Goal: Task Accomplishment & Management: Manage account settings

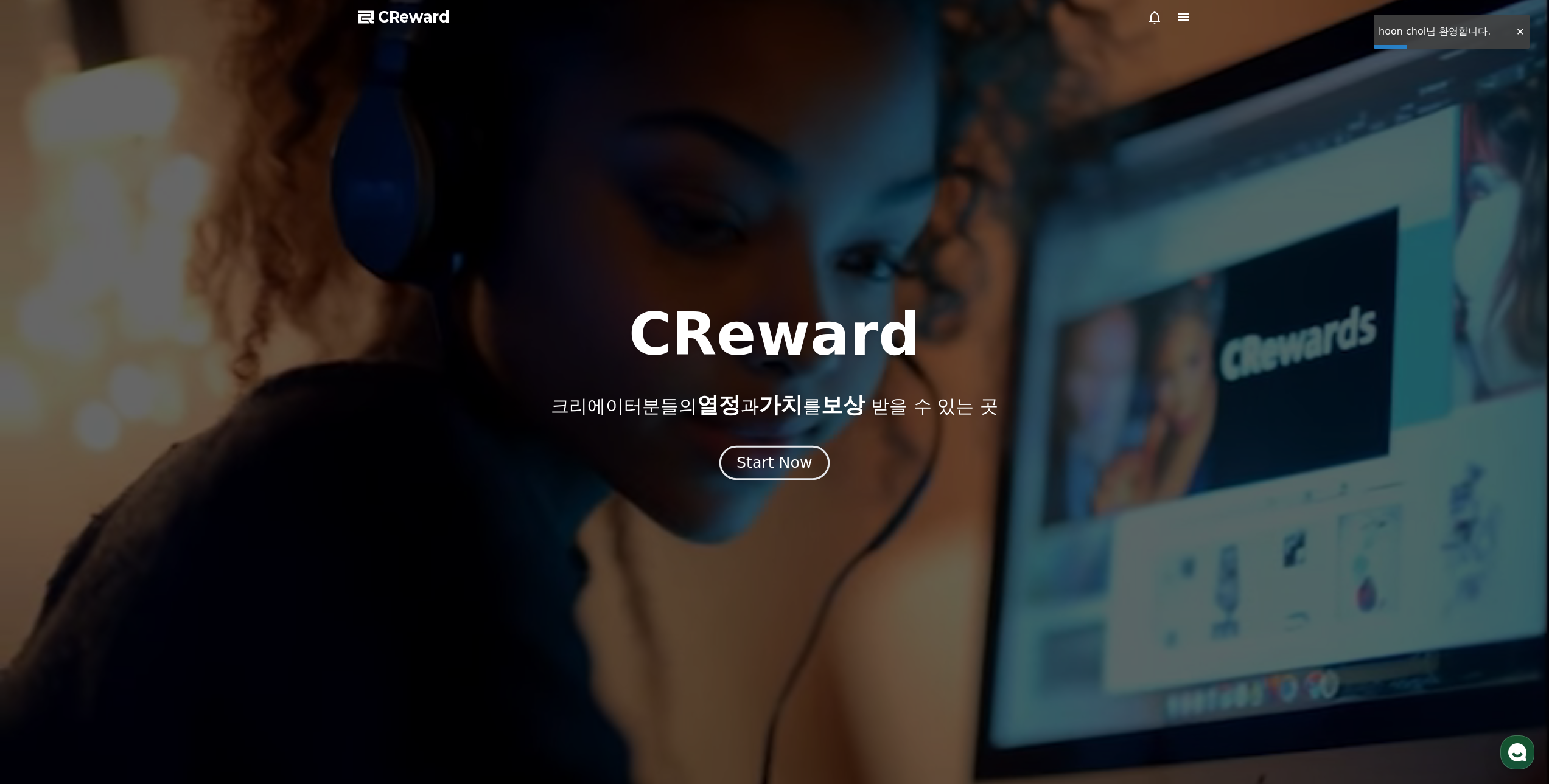
click at [790, 466] on div "Start Now" at bounding box center [774, 463] width 75 height 21
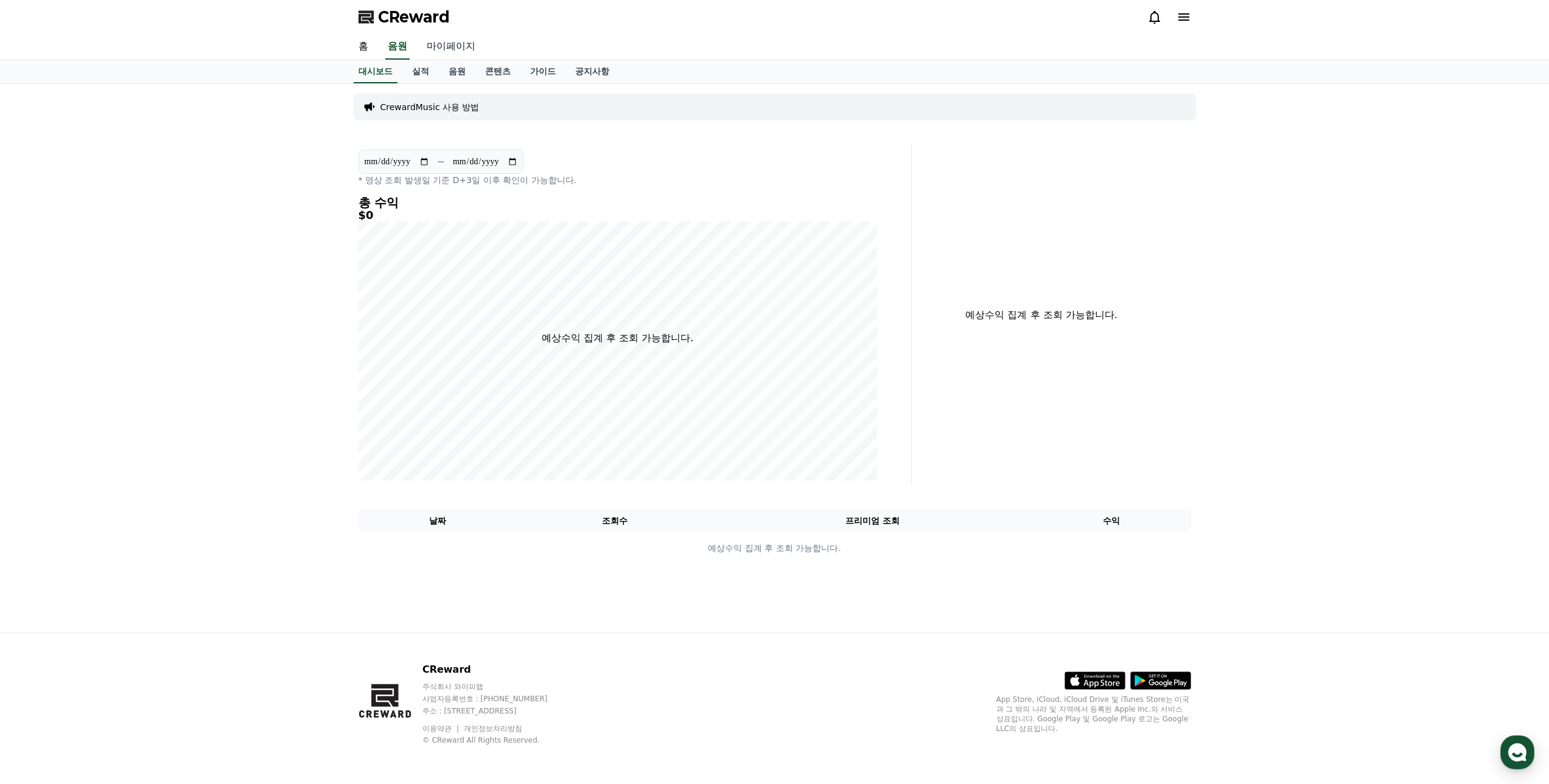
click at [452, 40] on link "마이페이지" at bounding box center [451, 47] width 68 height 26
select select "**********"
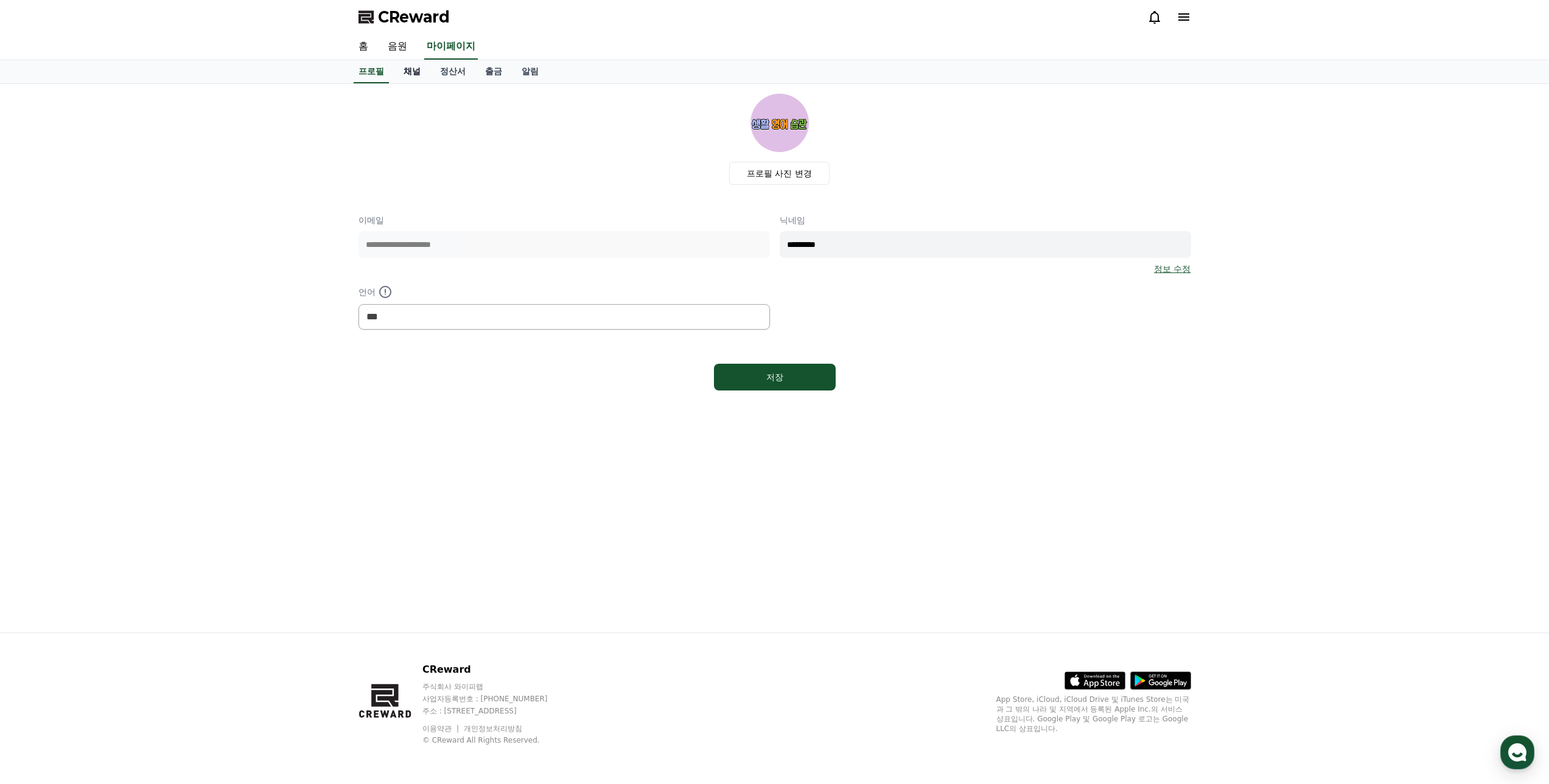
click at [407, 70] on link "채널" at bounding box center [412, 72] width 36 height 23
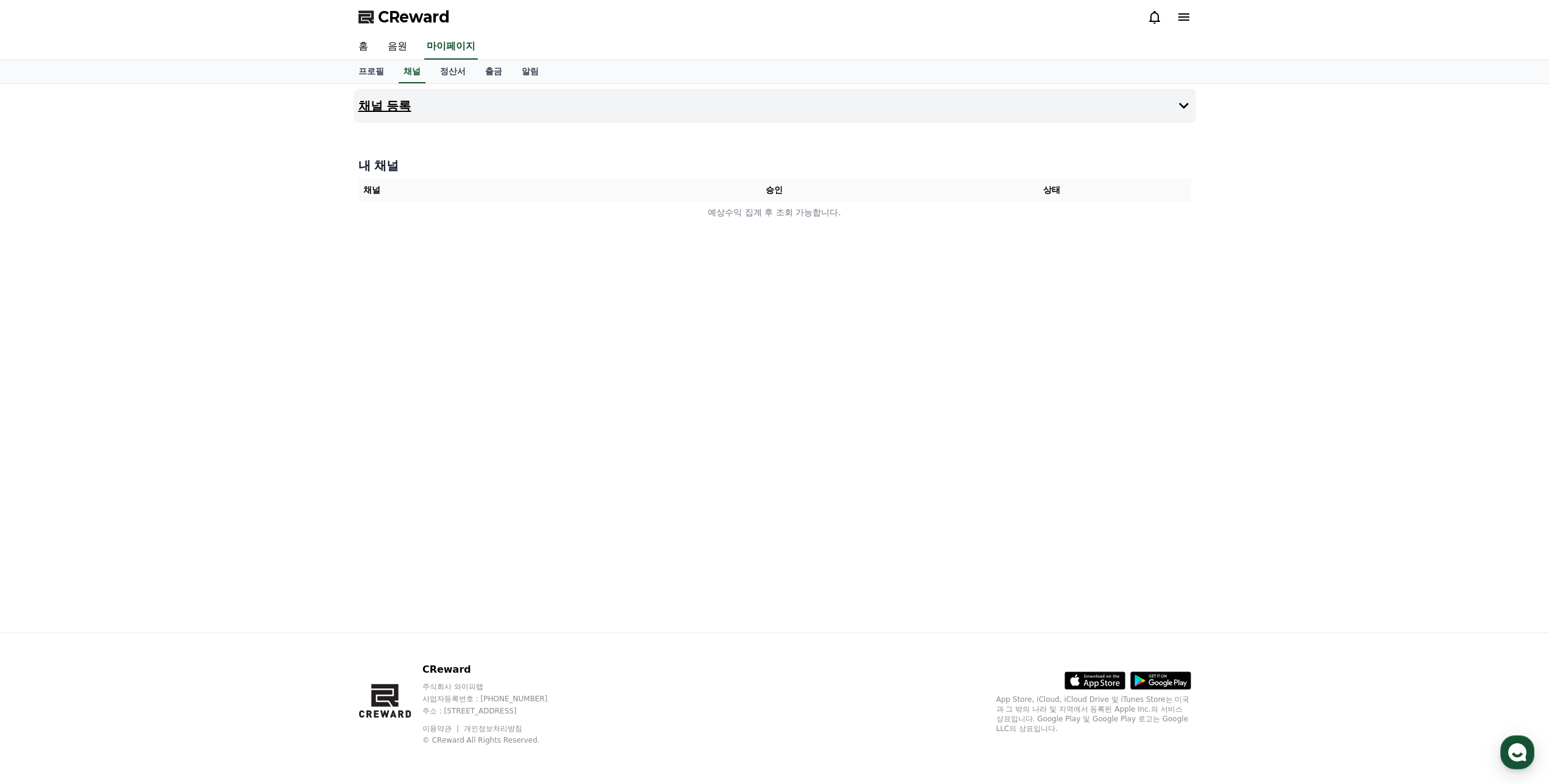
click at [467, 102] on button "채널 등록" at bounding box center [774, 106] width 842 height 34
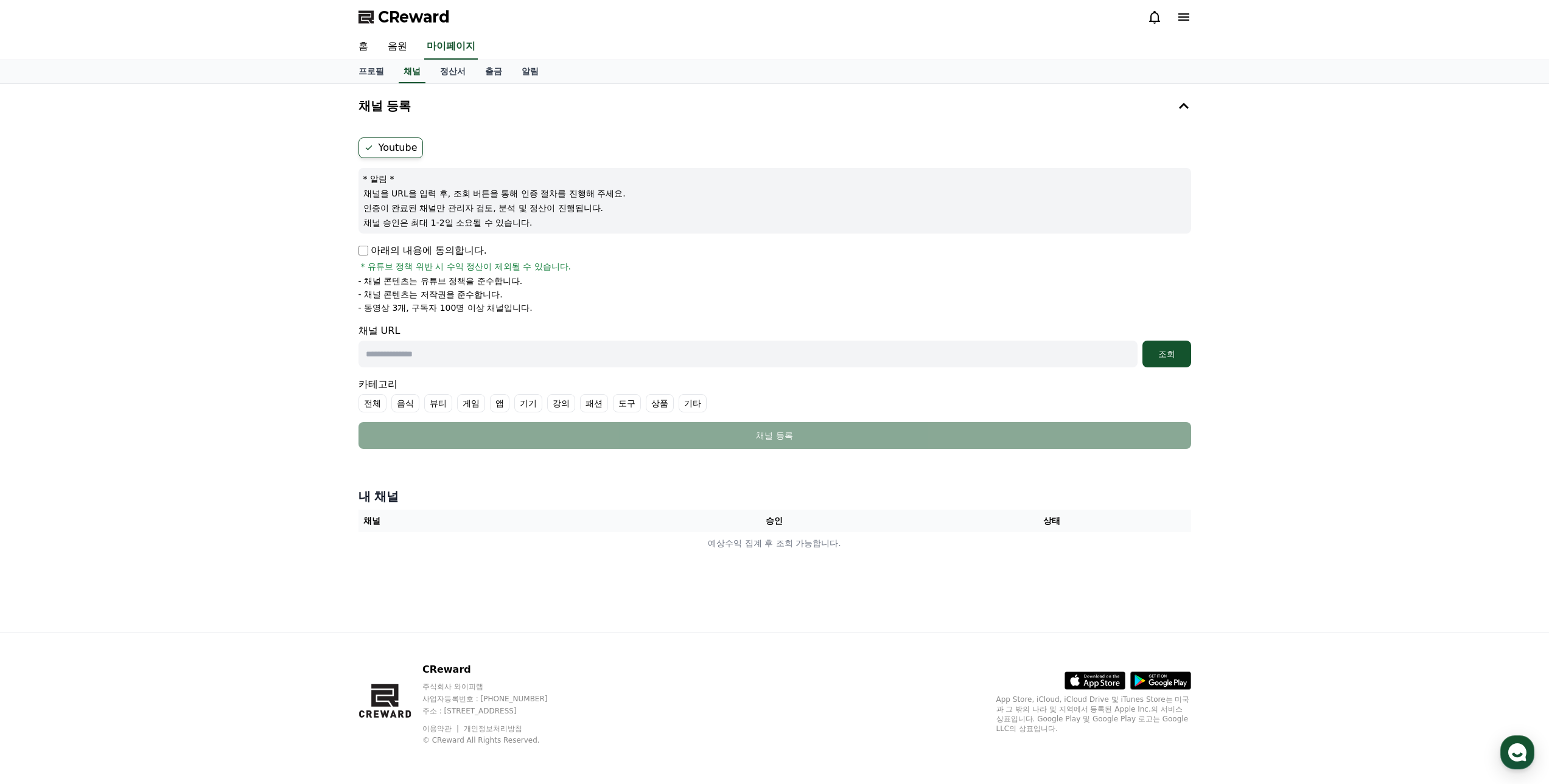
click at [1184, 10] on icon at bounding box center [1184, 16] width 15 height 15
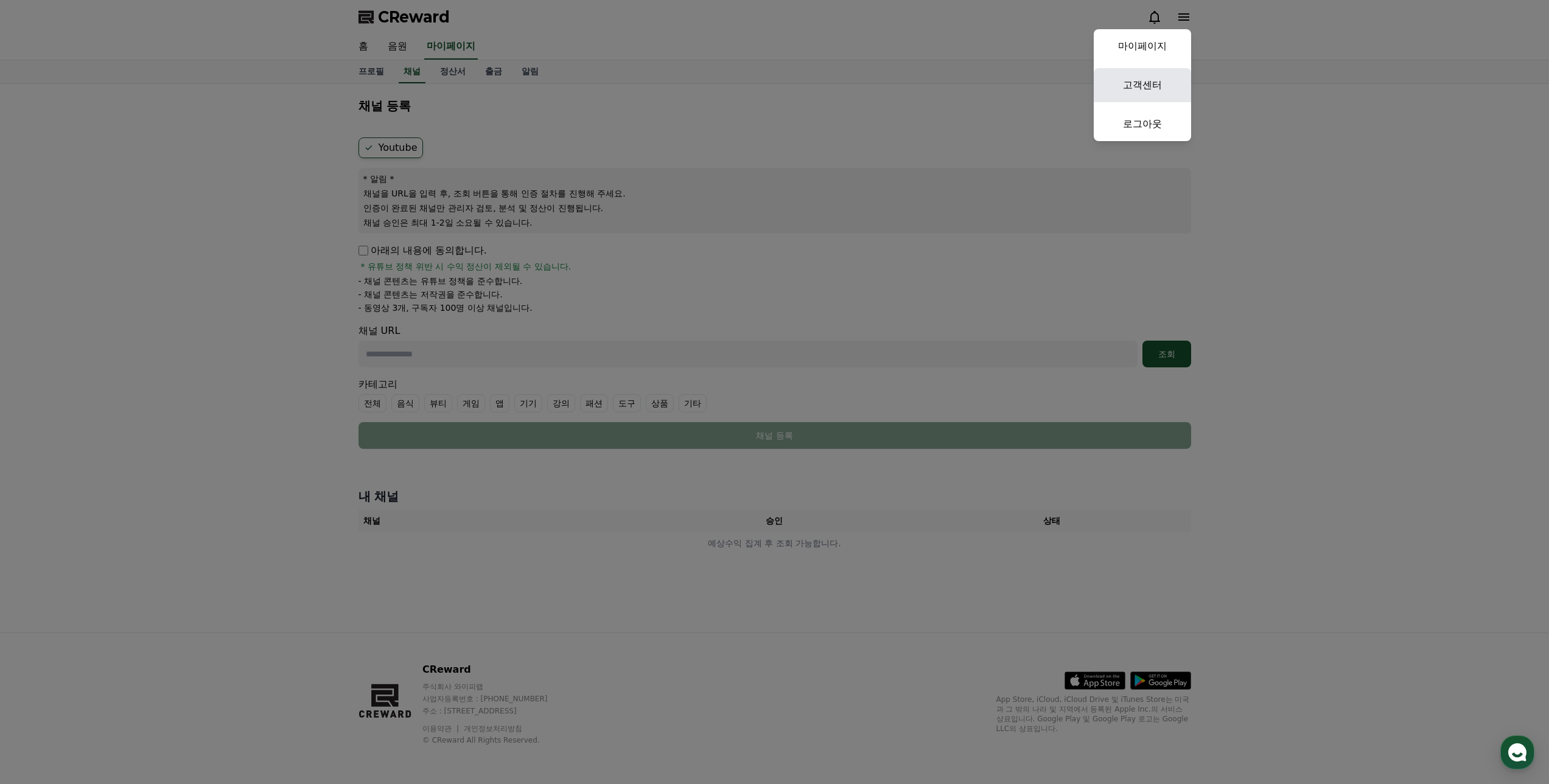
click at [1151, 73] on link "고객센터" at bounding box center [1142, 85] width 97 height 34
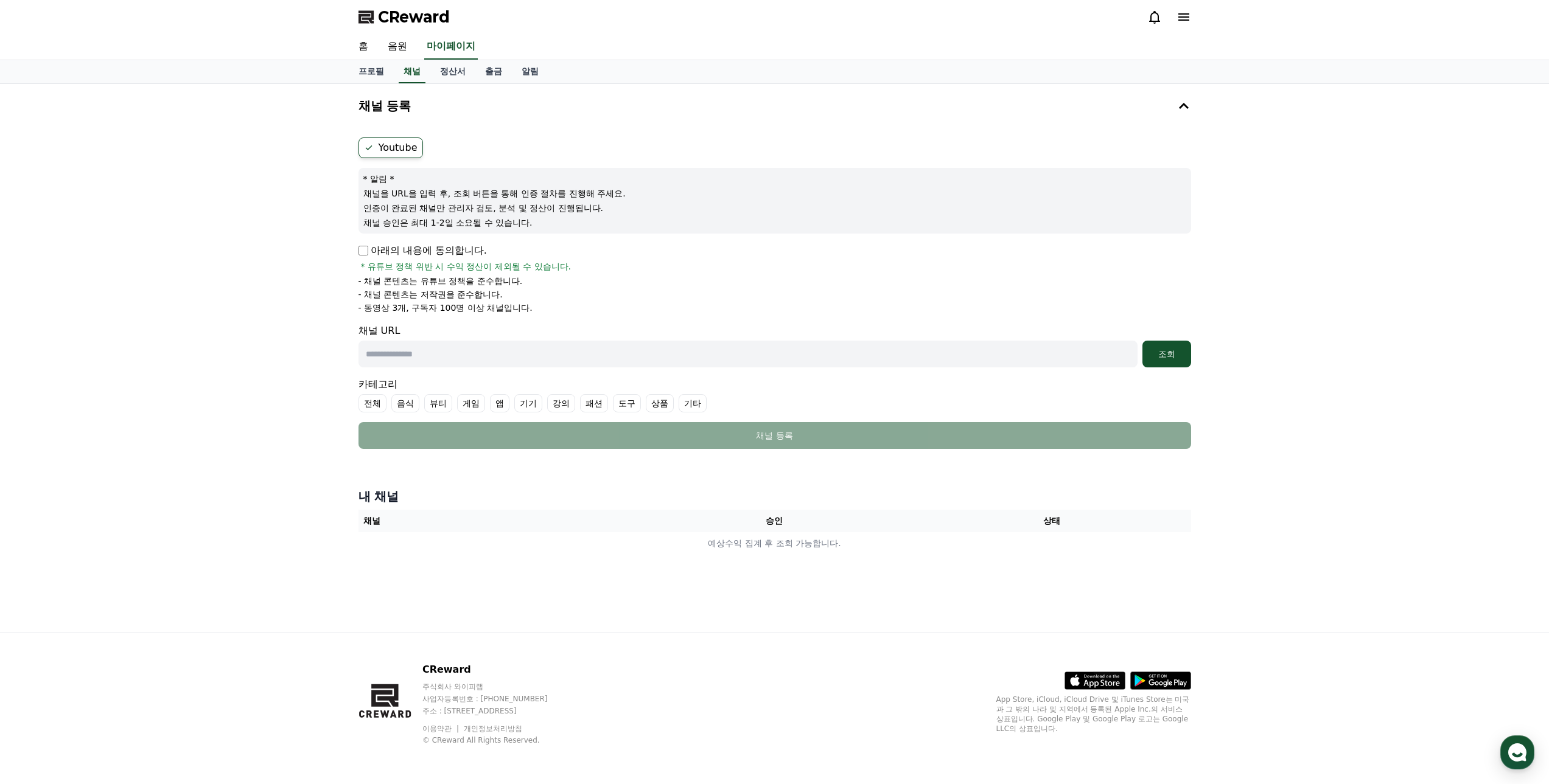
click at [1178, 23] on icon at bounding box center [1184, 16] width 15 height 15
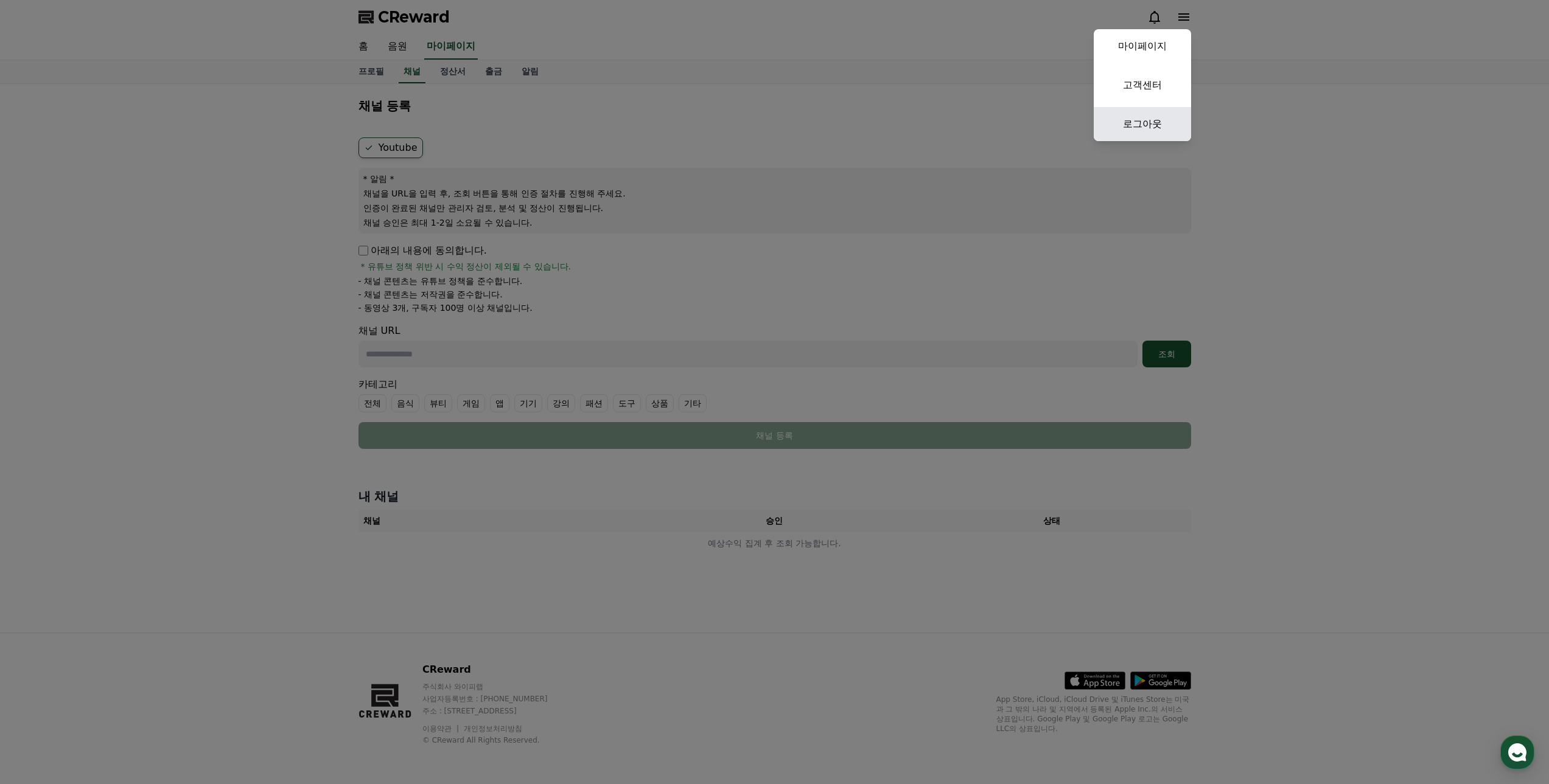
click at [1148, 124] on link "로그아웃" at bounding box center [1142, 124] width 97 height 34
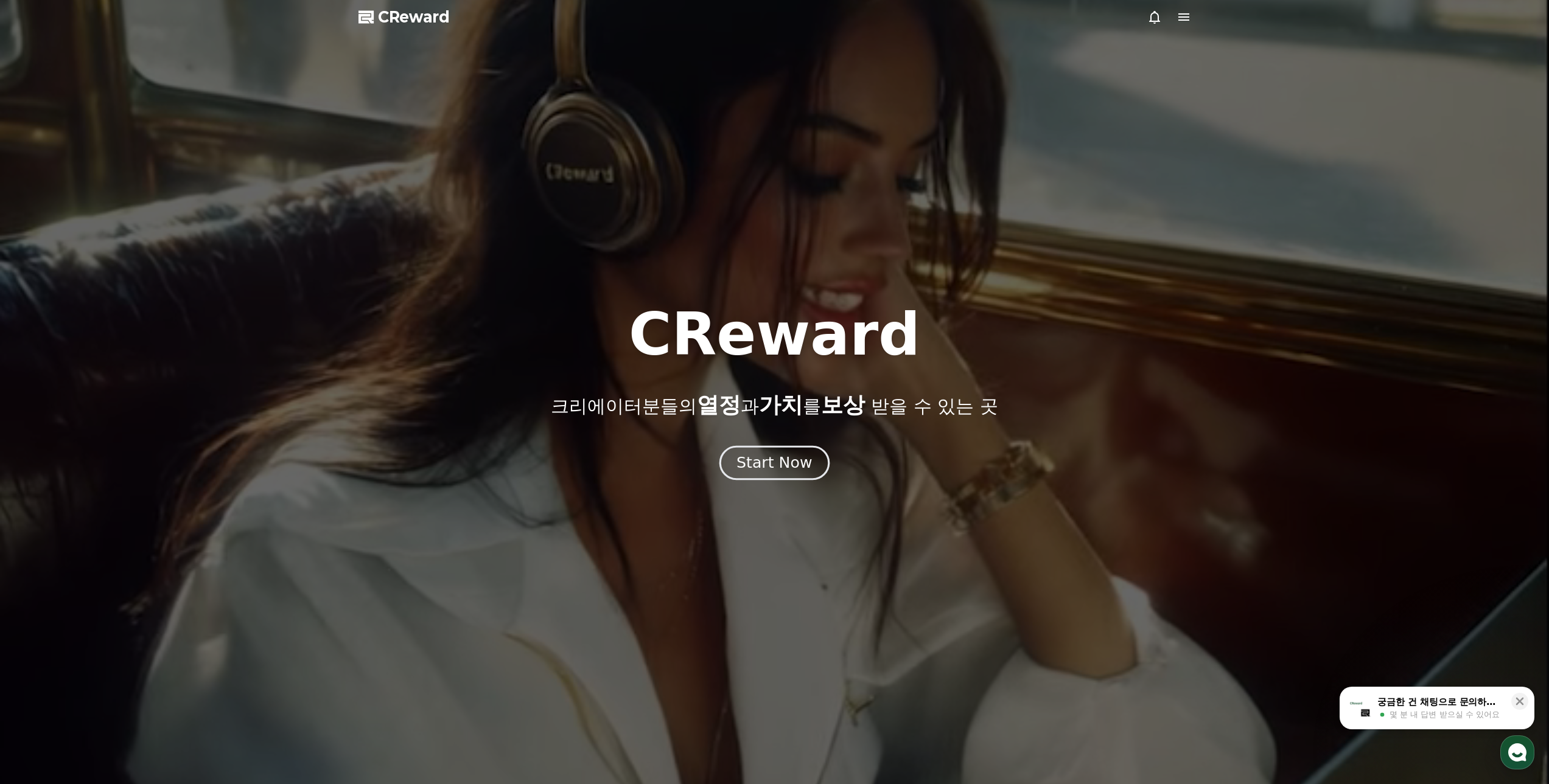
click at [789, 463] on div "Start Now" at bounding box center [774, 463] width 75 height 21
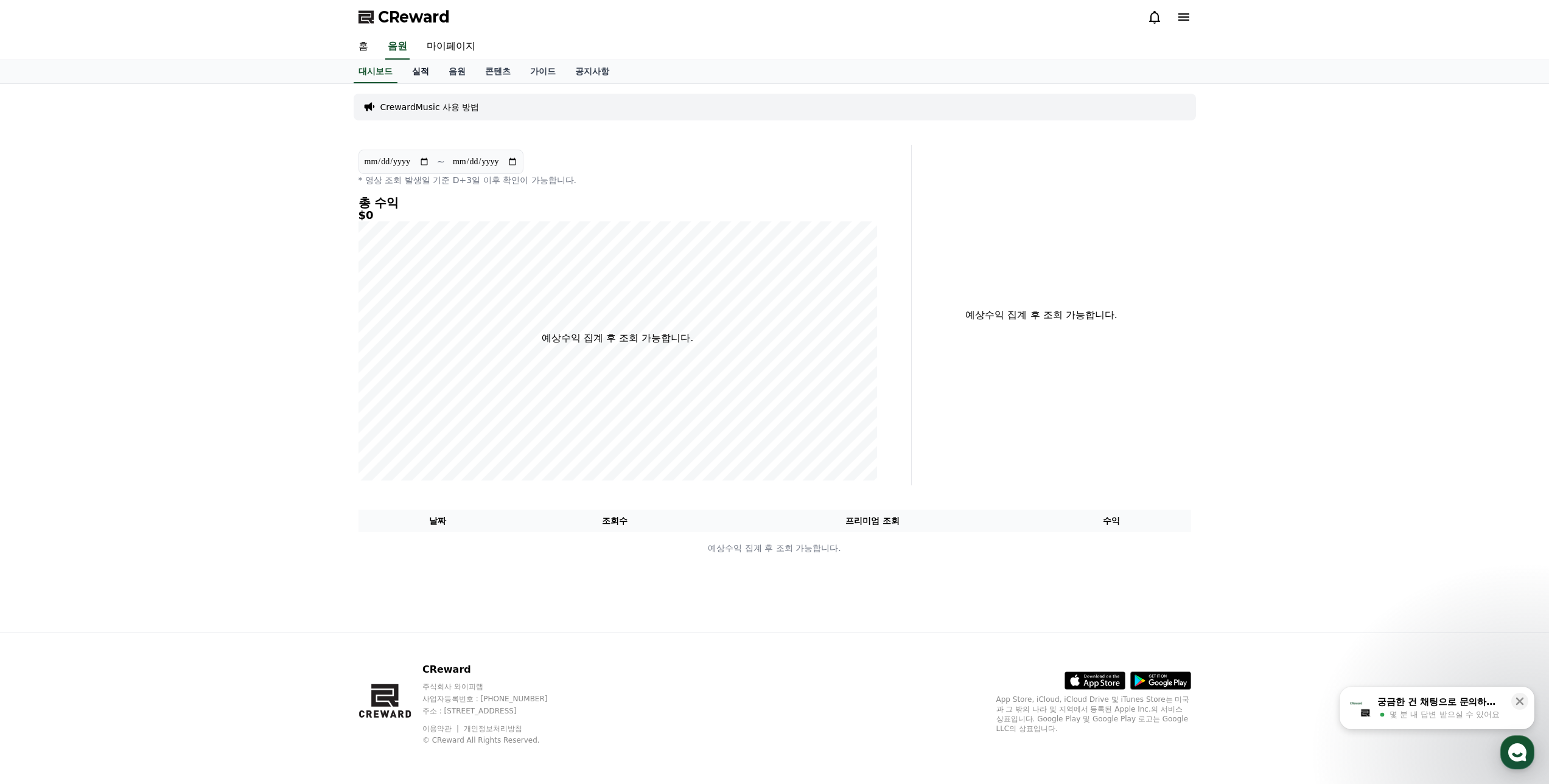
click at [422, 73] on link "실적" at bounding box center [421, 72] width 36 height 23
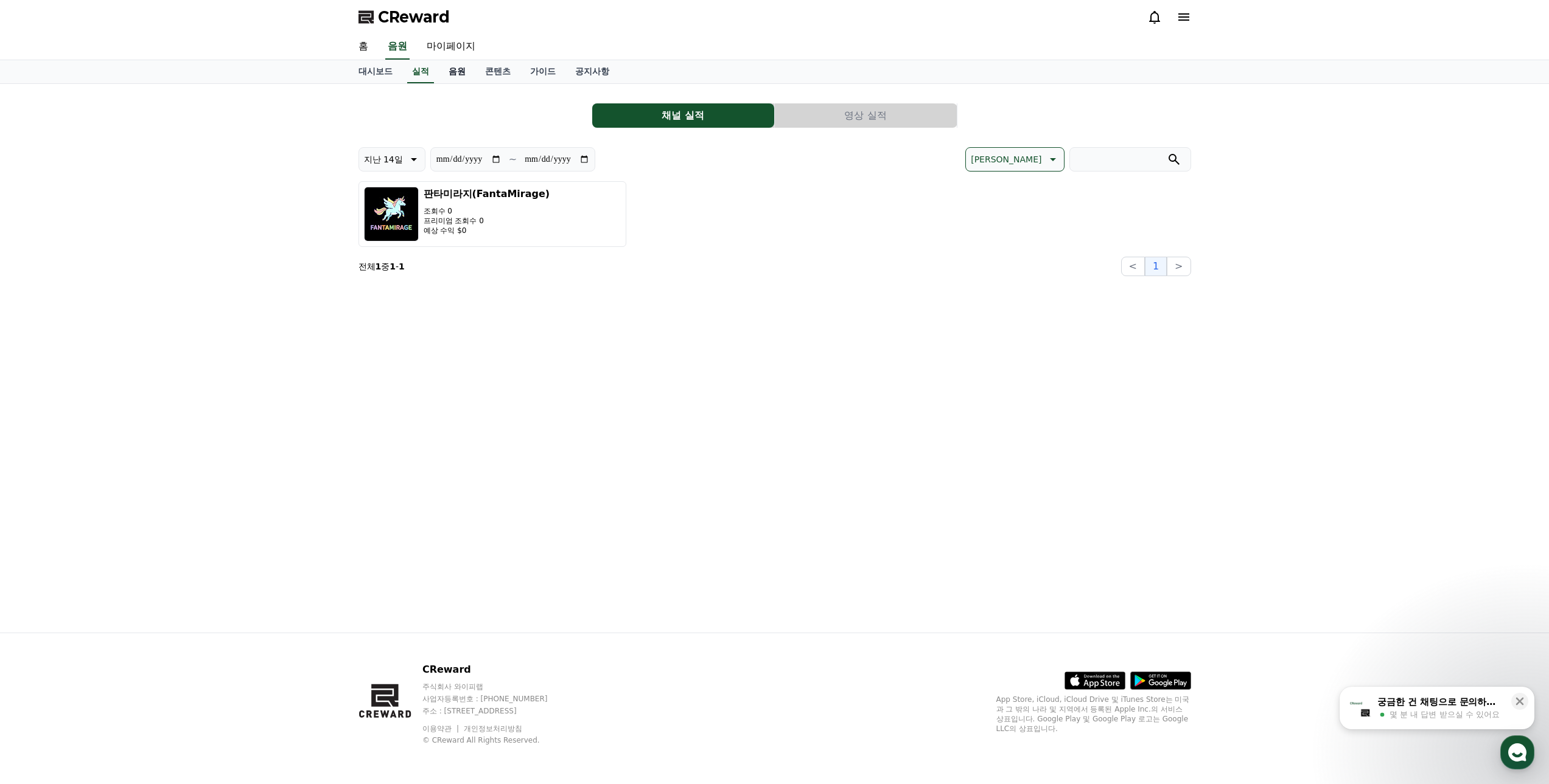
click at [456, 73] on link "음원" at bounding box center [457, 72] width 36 height 23
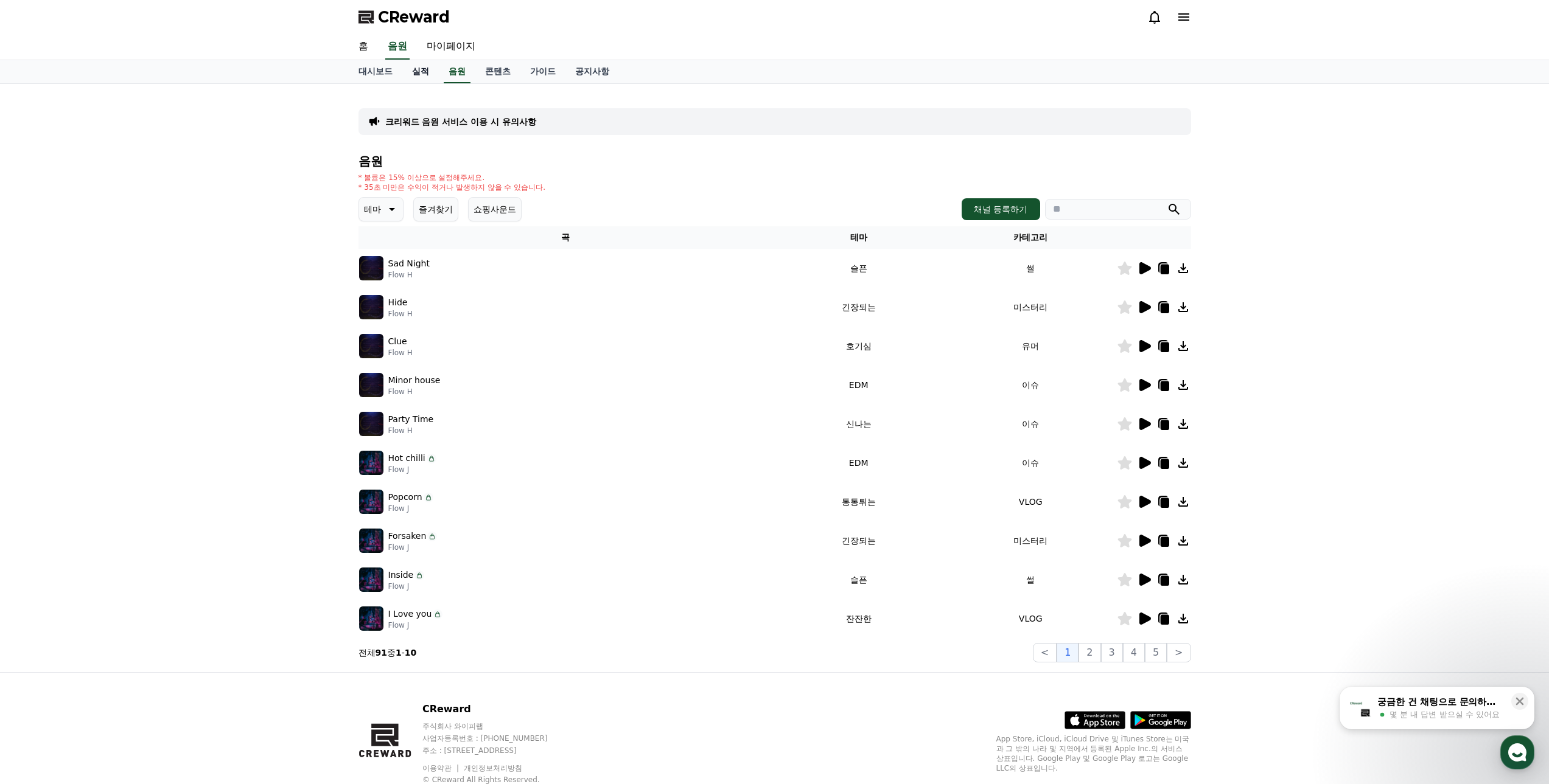
click at [421, 71] on link "실적" at bounding box center [421, 72] width 36 height 23
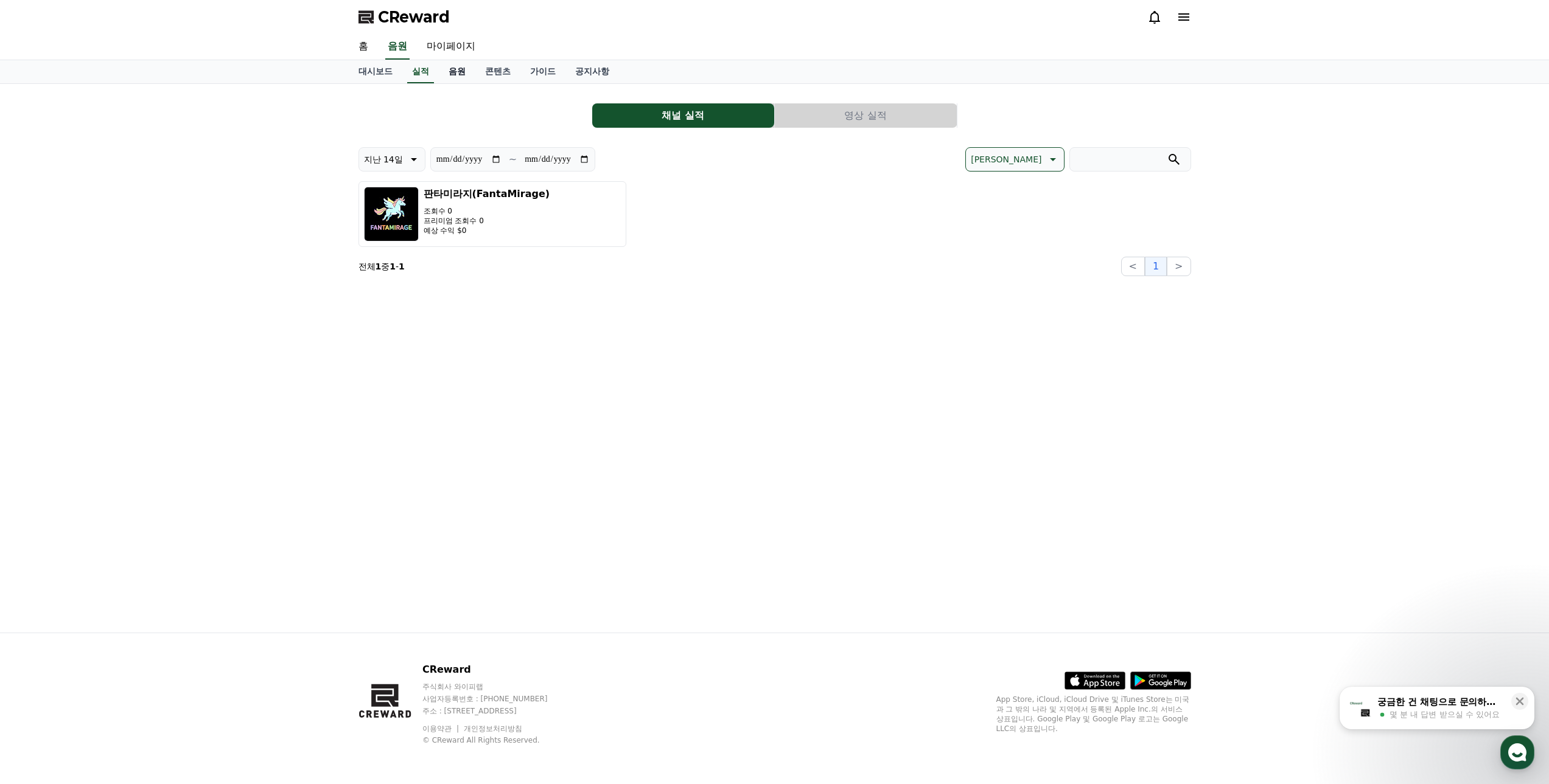
click at [465, 74] on link "음원" at bounding box center [457, 72] width 36 height 23
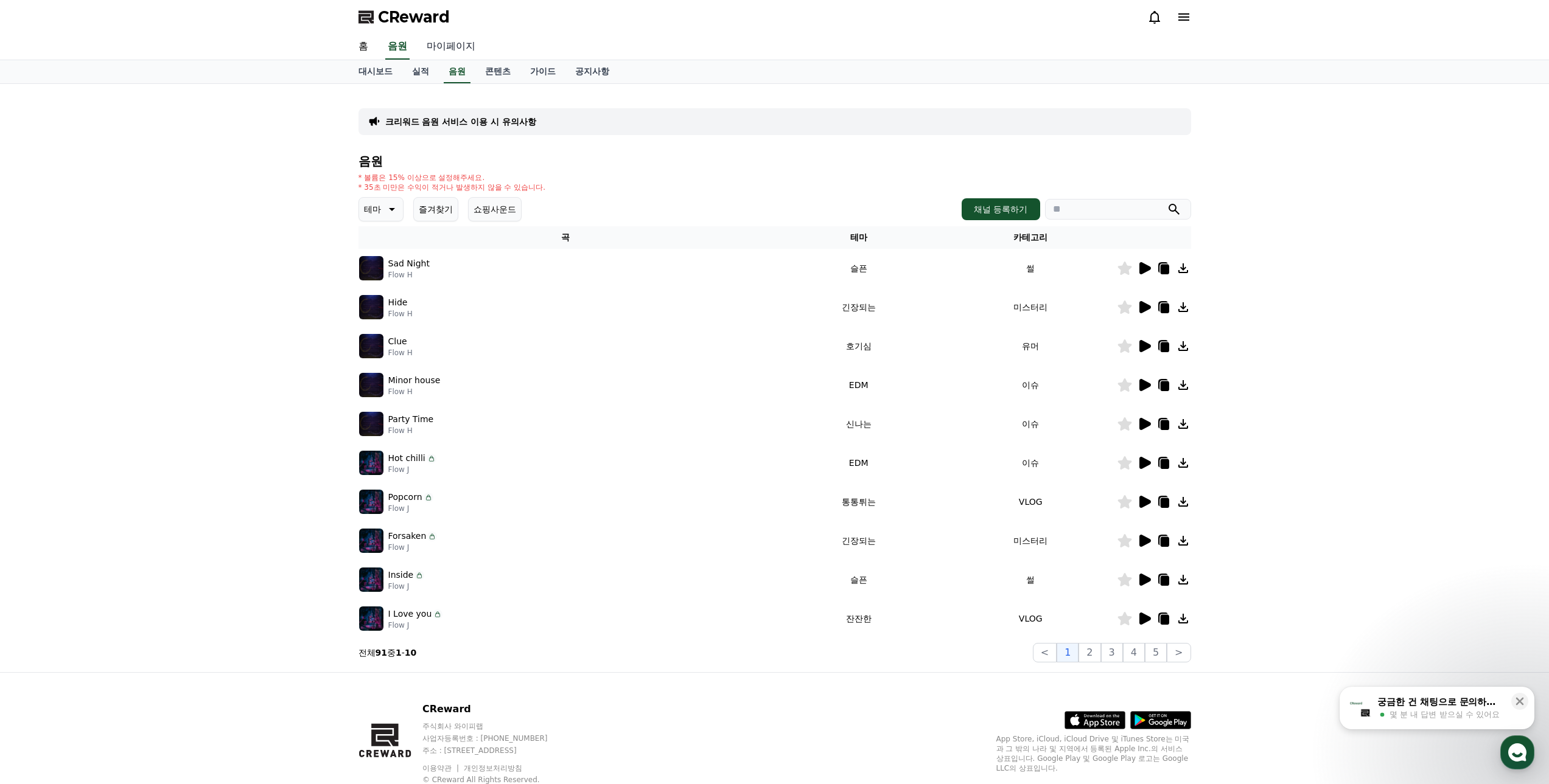
click at [458, 47] on link "마이페이지" at bounding box center [451, 47] width 68 height 26
select select "**********"
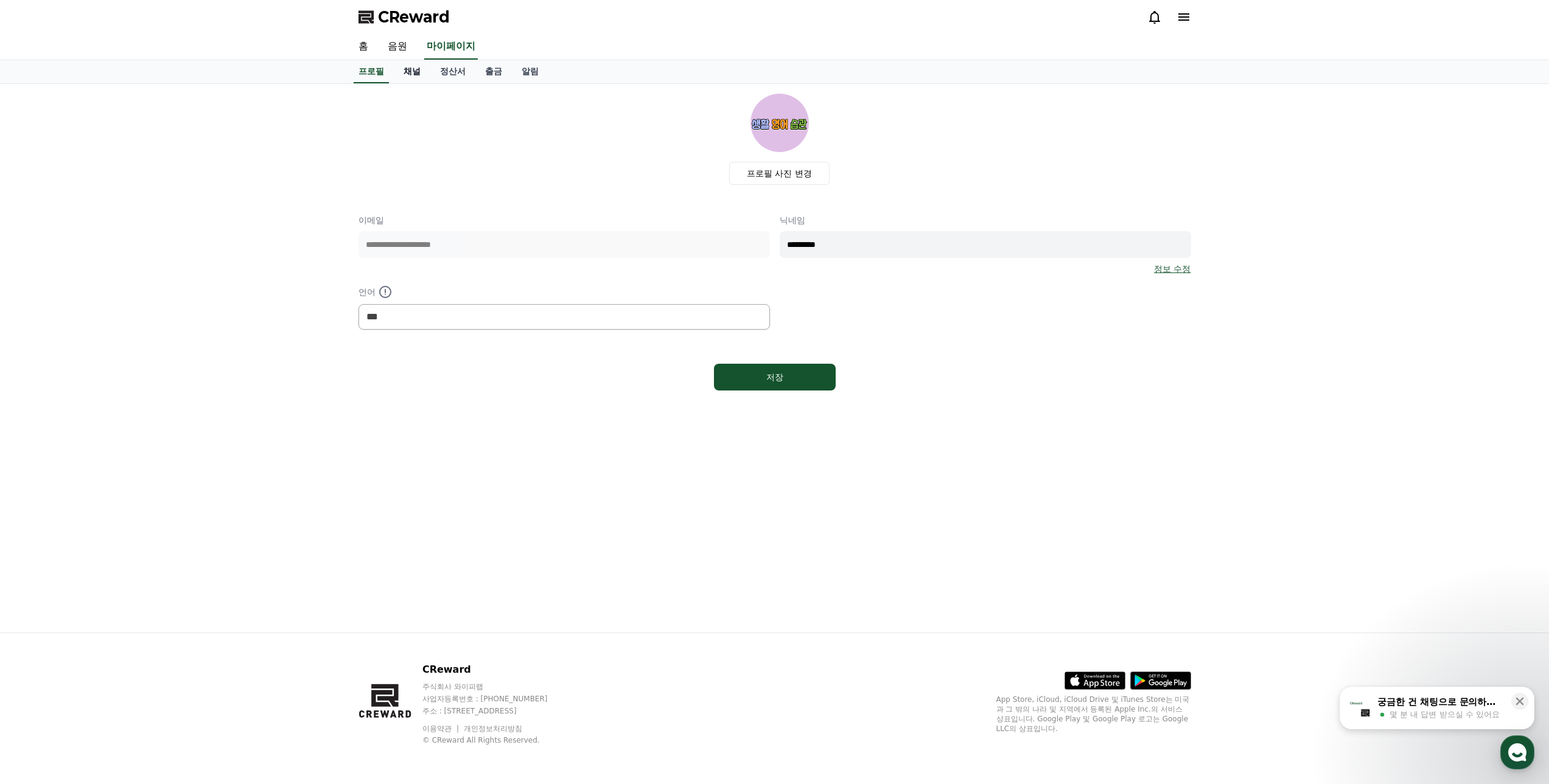
click at [406, 74] on link "채널" at bounding box center [412, 72] width 36 height 23
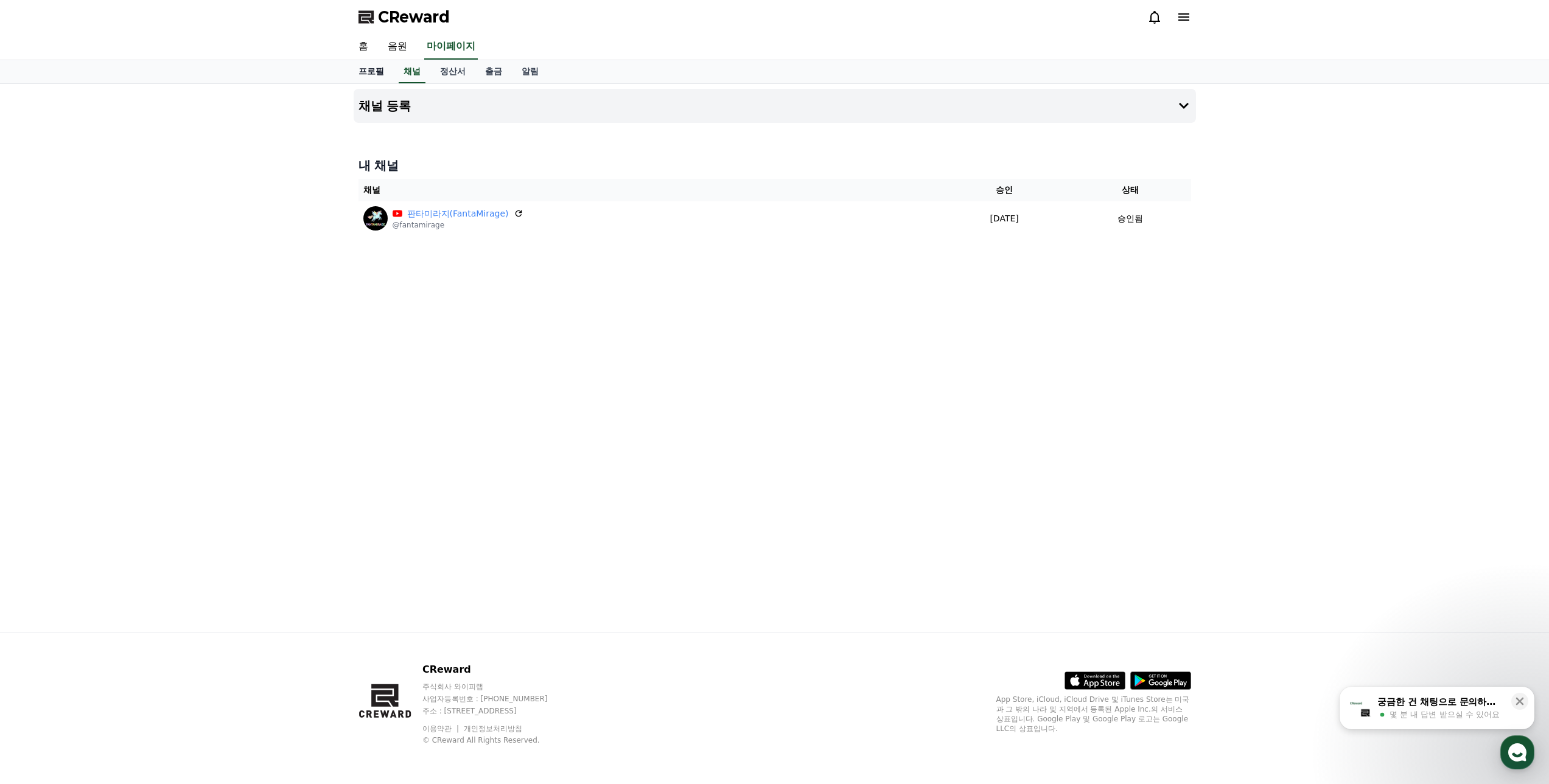
click at [373, 71] on link "프로필" at bounding box center [371, 72] width 45 height 23
select select "**********"
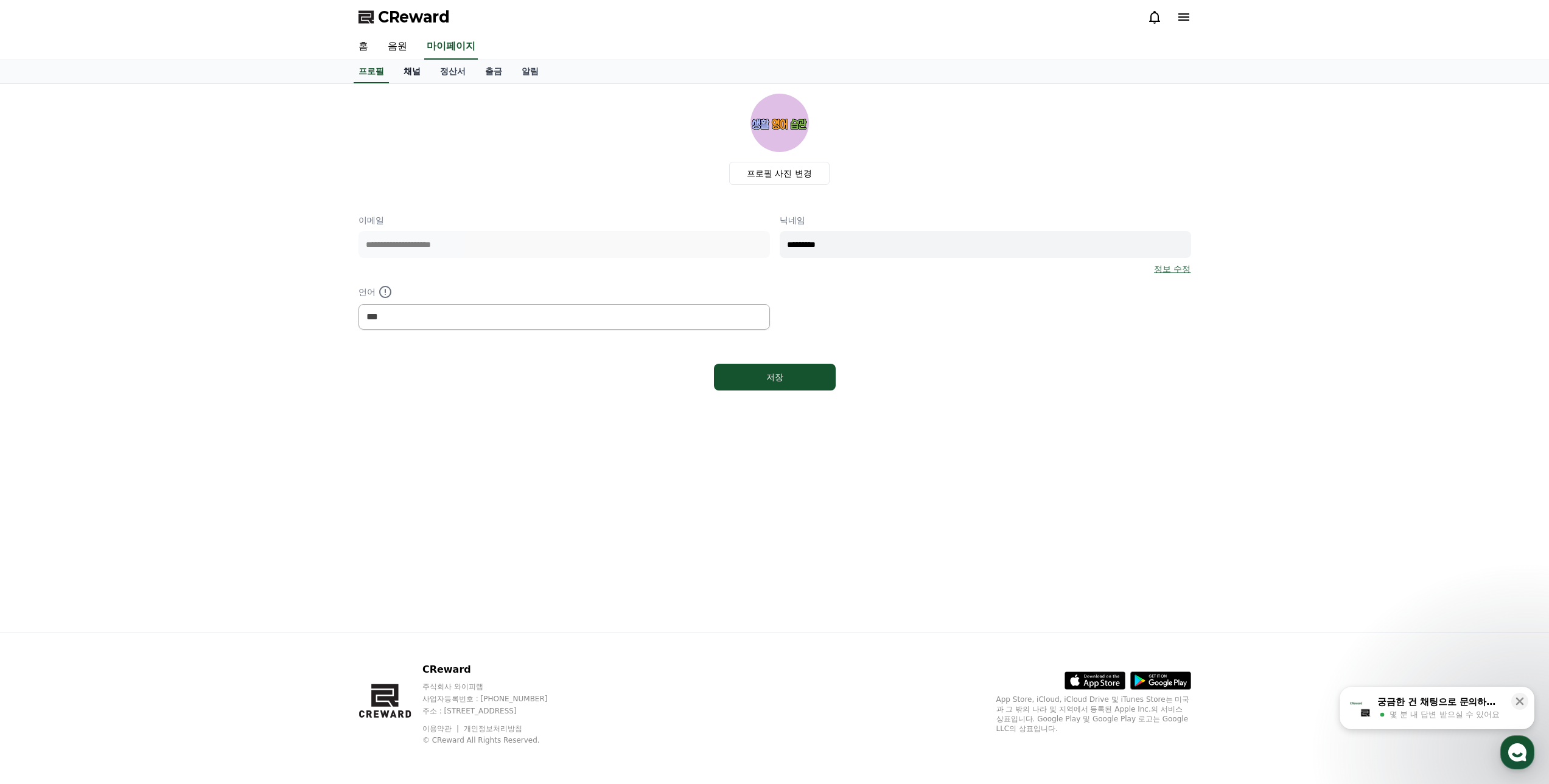
click at [413, 74] on link "채널" at bounding box center [412, 72] width 36 height 23
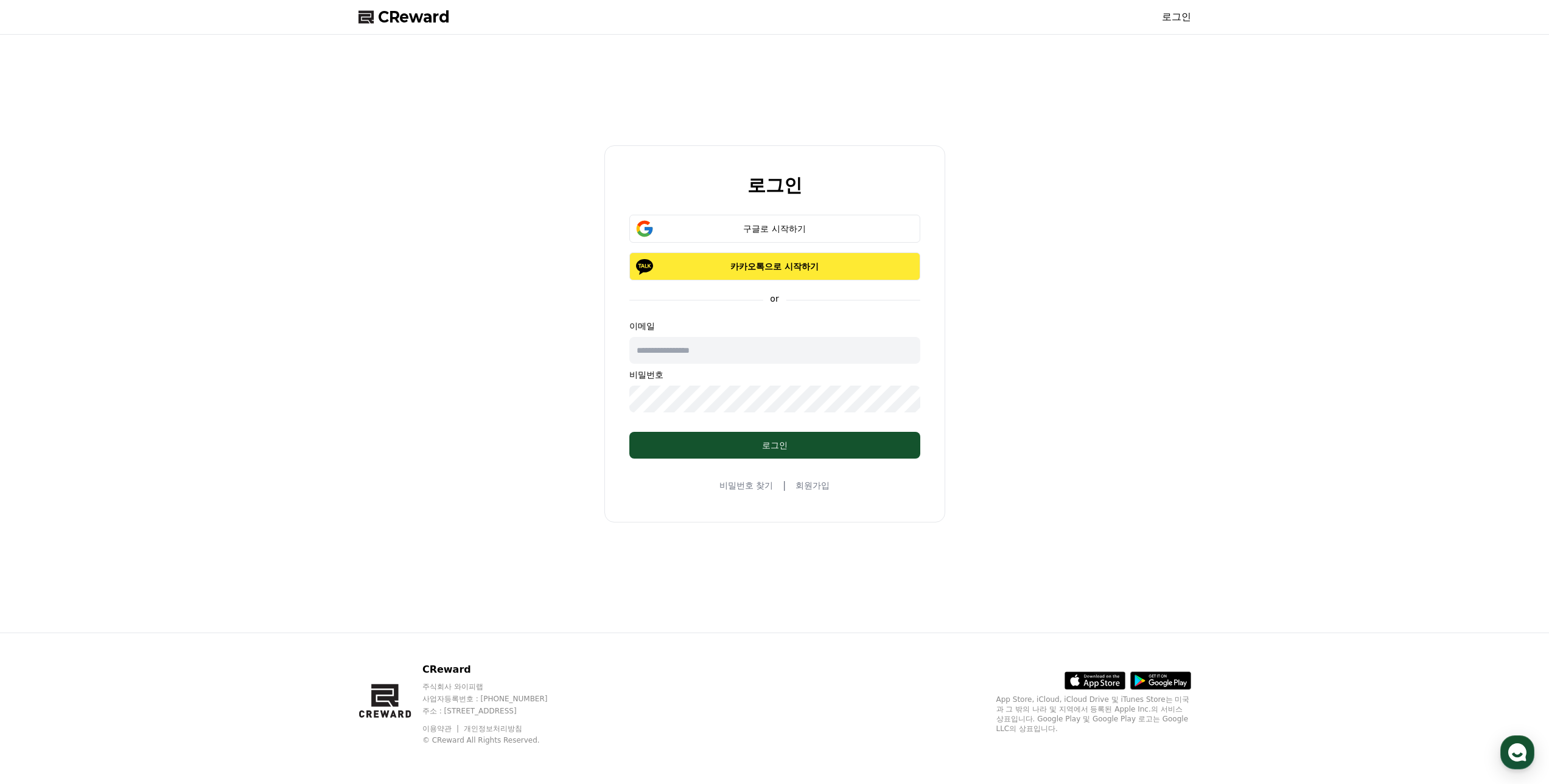
type input "**********"
click at [741, 267] on p "카카오톡으로 시작하기" at bounding box center [774, 267] width 255 height 12
